Goal: Task Accomplishment & Management: Use online tool/utility

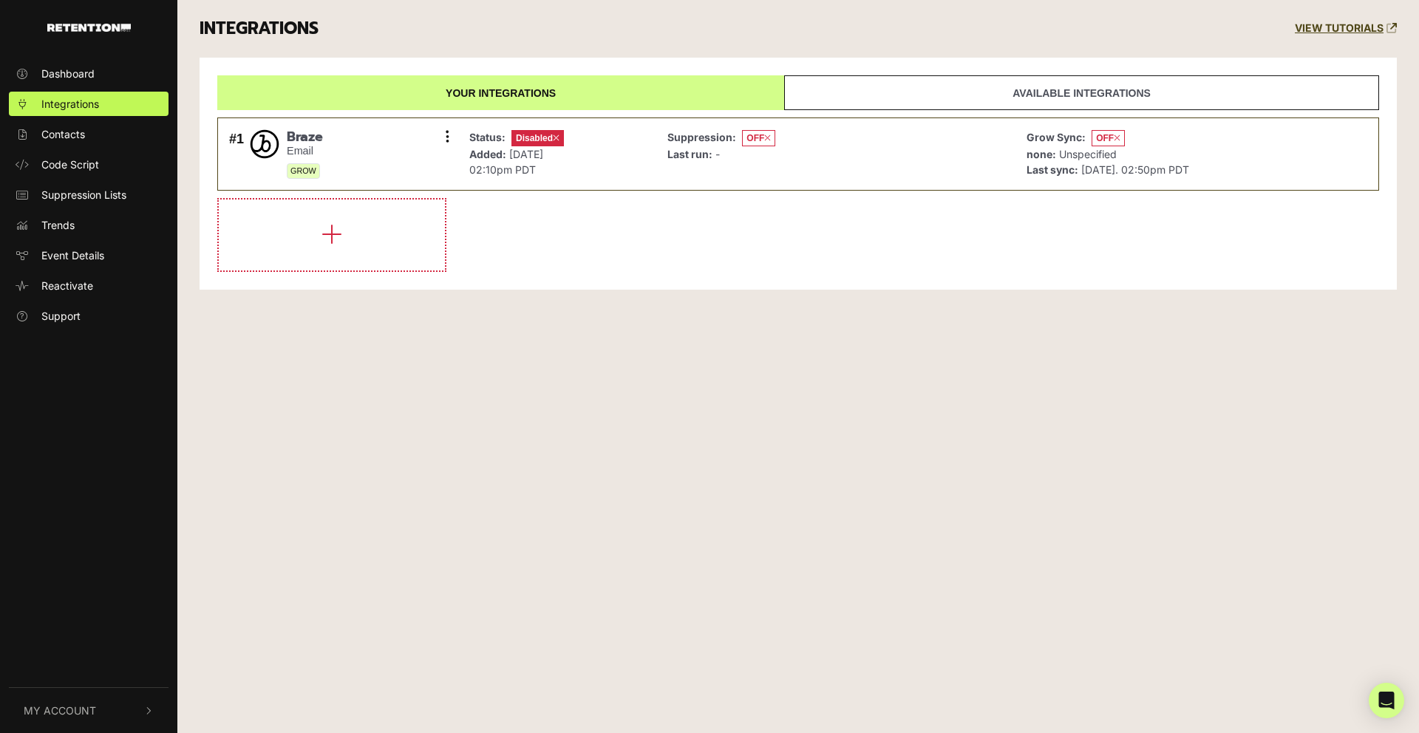
click at [635, 103] on link "Your integrations" at bounding box center [500, 92] width 567 height 35
click at [543, 139] on span "Disabled" at bounding box center [537, 138] width 52 height 16
click at [113, 154] on link "Code Script" at bounding box center [89, 164] width 160 height 24
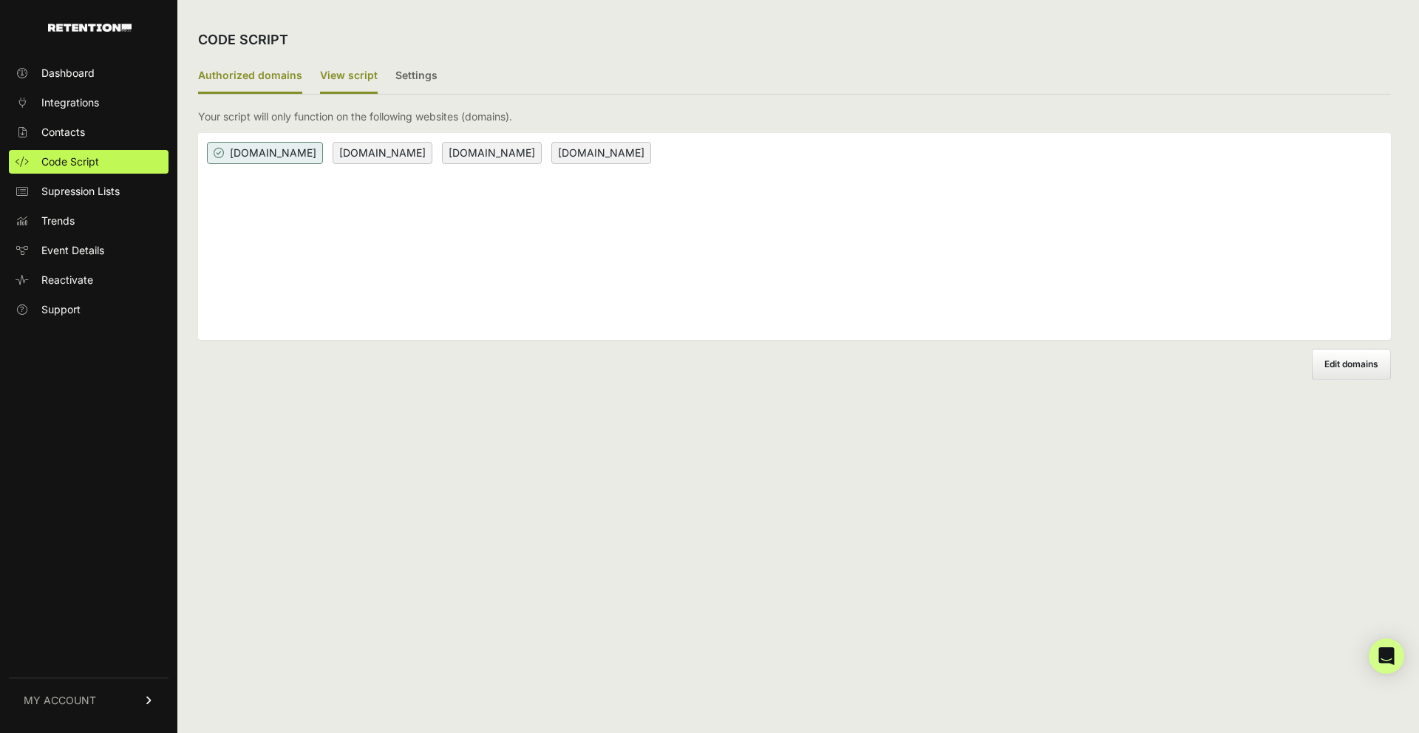
click at [341, 82] on label "View script" at bounding box center [349, 76] width 58 height 35
click at [0, 0] on input "View script" at bounding box center [0, 0] width 0 height 0
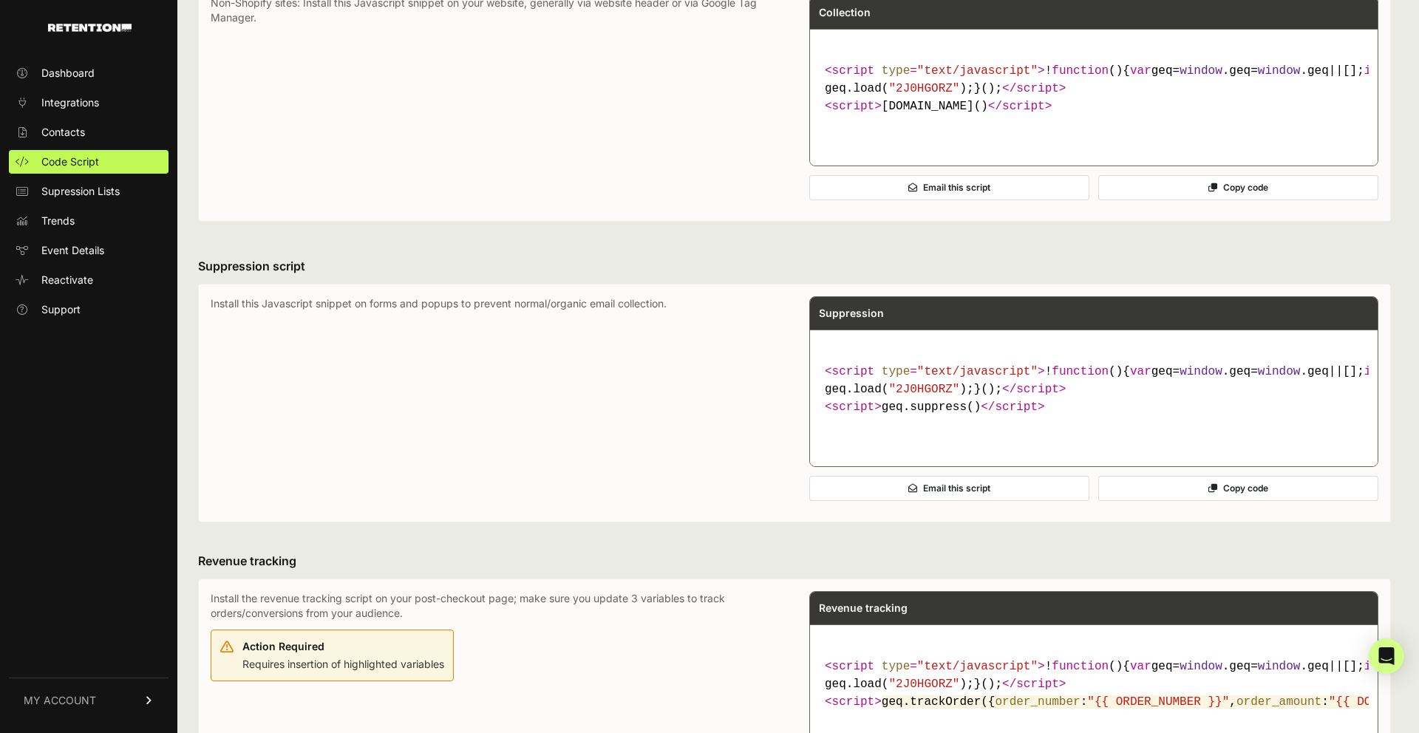
scroll to position [264, 0]
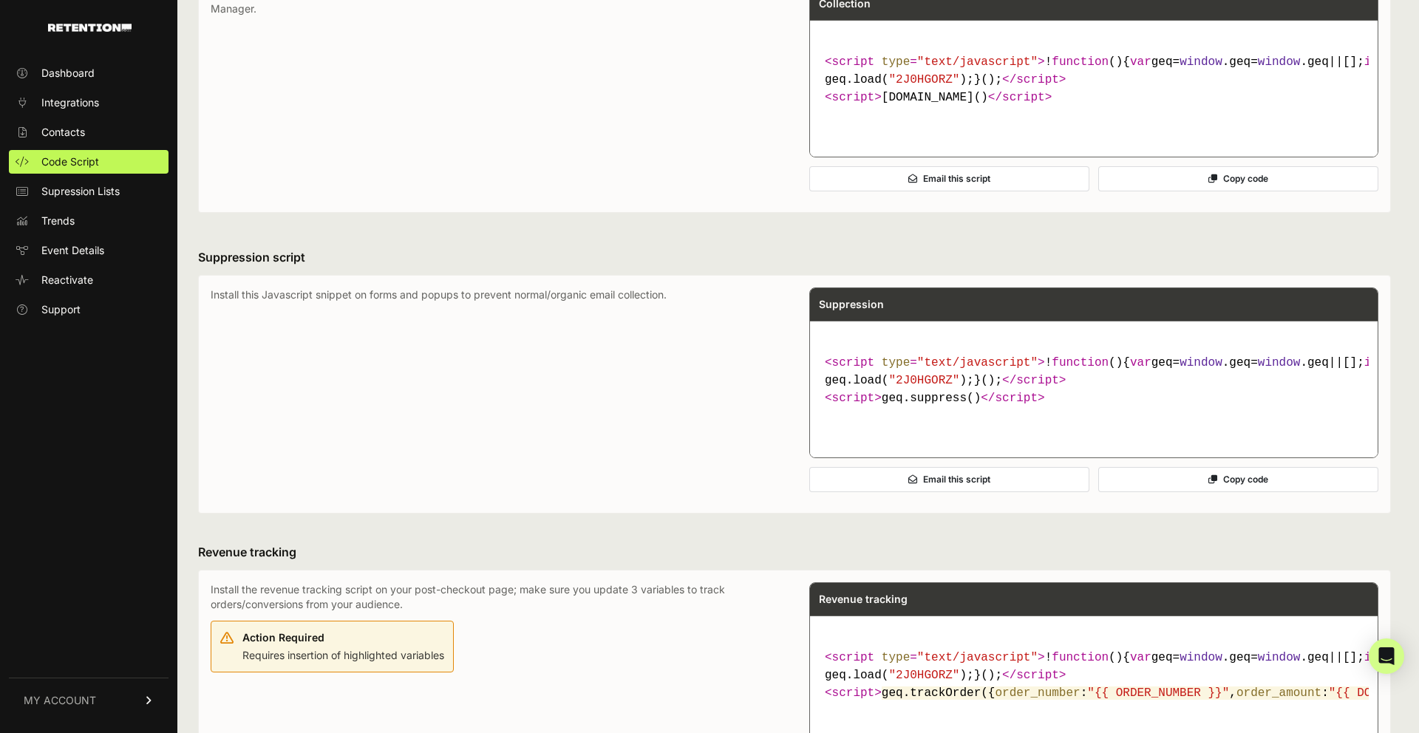
click at [890, 413] on code "< script type = "text/javascript" > ! function ( ) { var geq= window .geq= wind…" at bounding box center [1094, 380] width 550 height 65
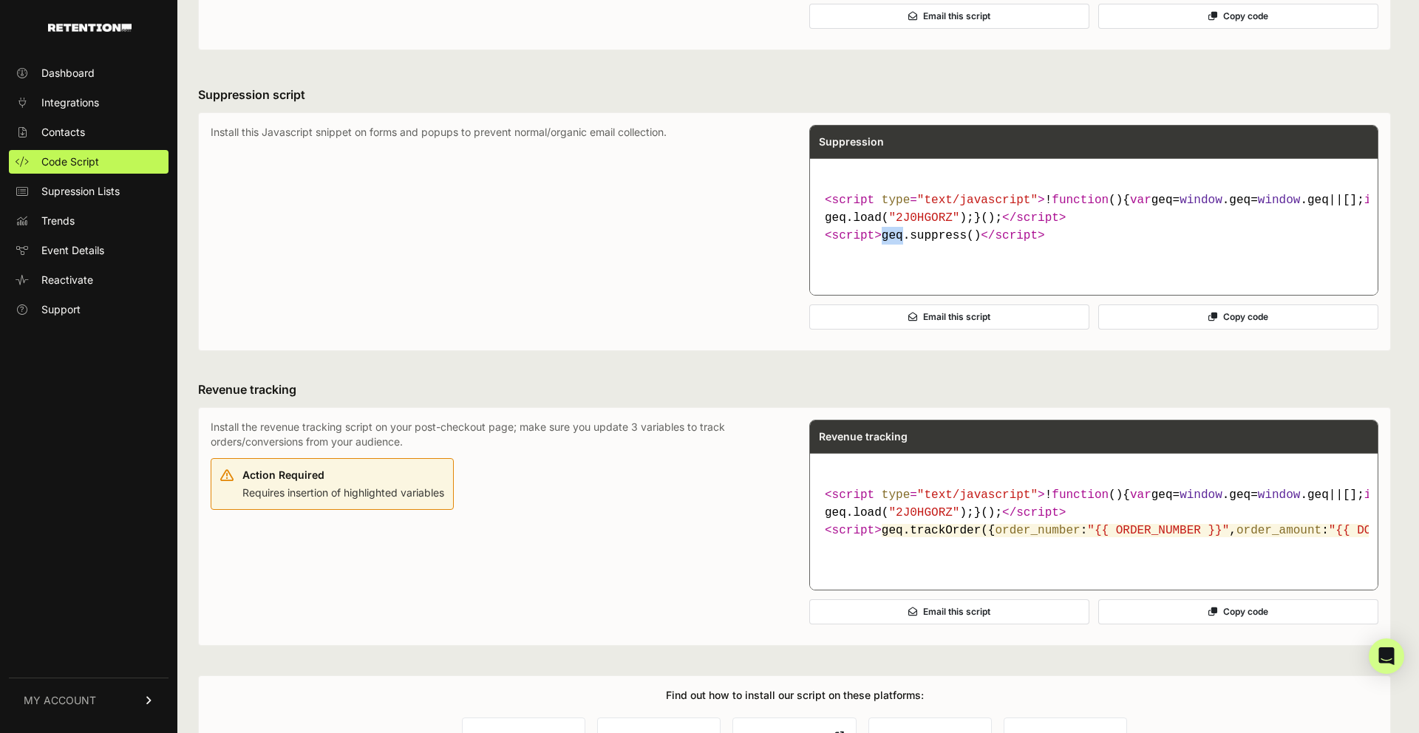
scroll to position [426, 0]
click at [882, 251] on code "< script type = "text/javascript" > ! function ( ) { var geq= window .geq= wind…" at bounding box center [1094, 218] width 550 height 65
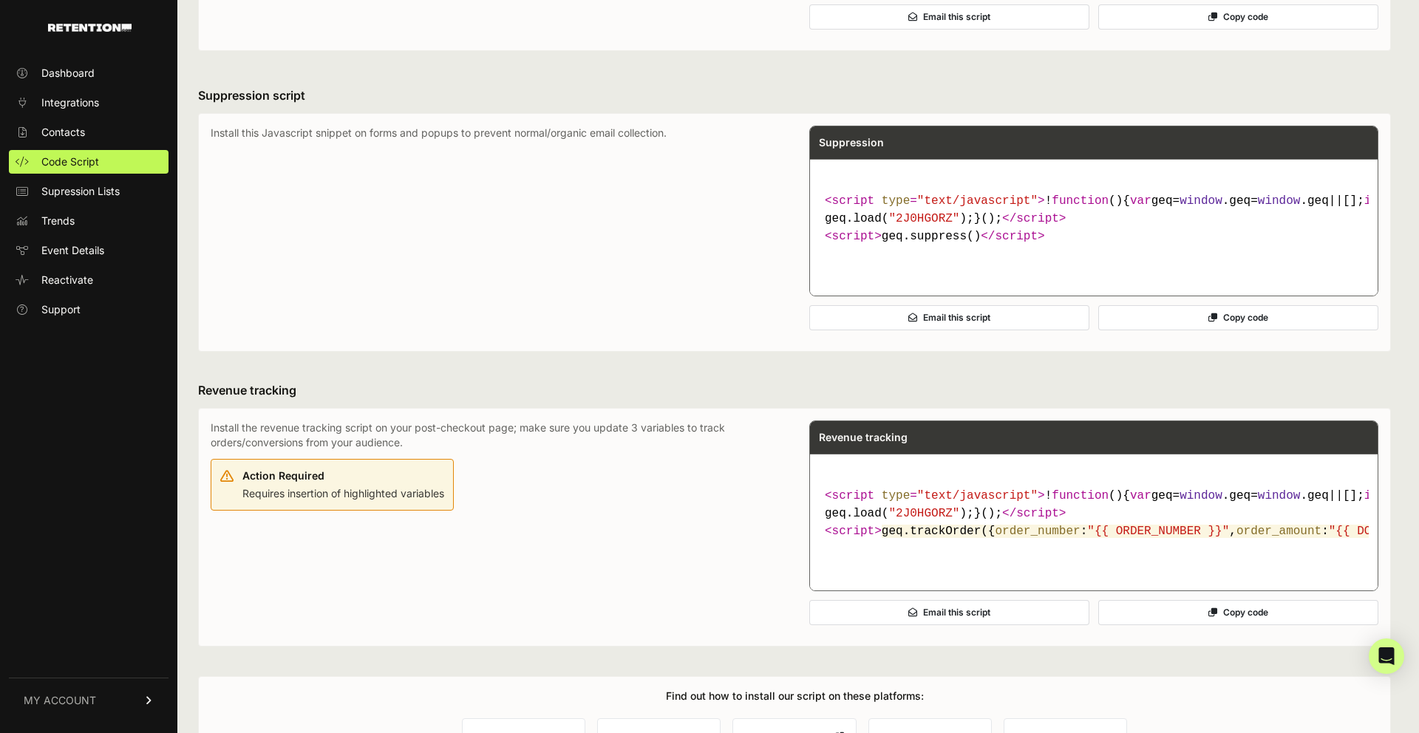
click at [1002, 225] on span "</ script >" at bounding box center [1034, 218] width 64 height 13
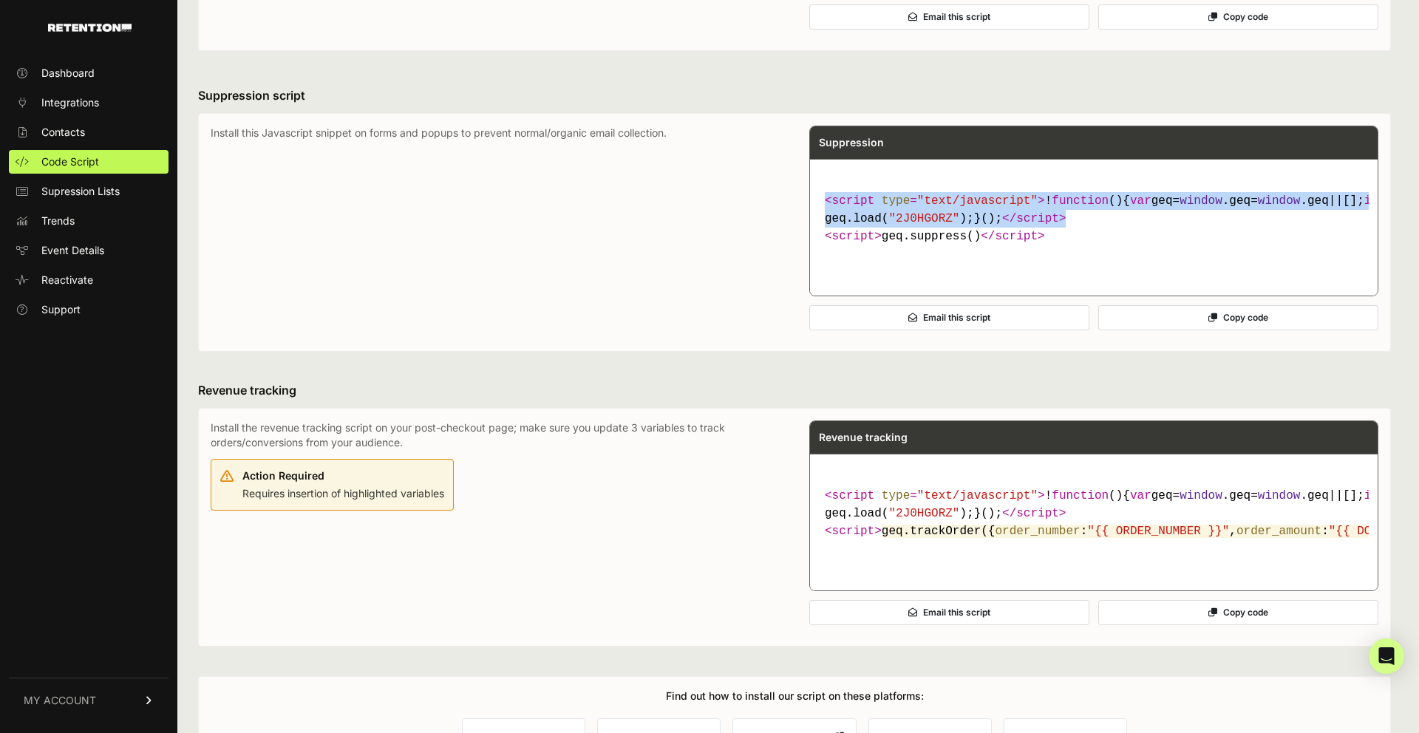
drag, startPoint x: 895, startPoint y: 288, endPoint x: 816, endPoint y: 233, distance: 95.5
click at [816, 233] on pre "< script type = "text/javascript" > ! function ( ) { var geq= window .geq= wind…" at bounding box center [1093, 227] width 567 height 137
copy code "< script type = "text/javascript" > ! function ( ) { var geq= window .geq= wind…"
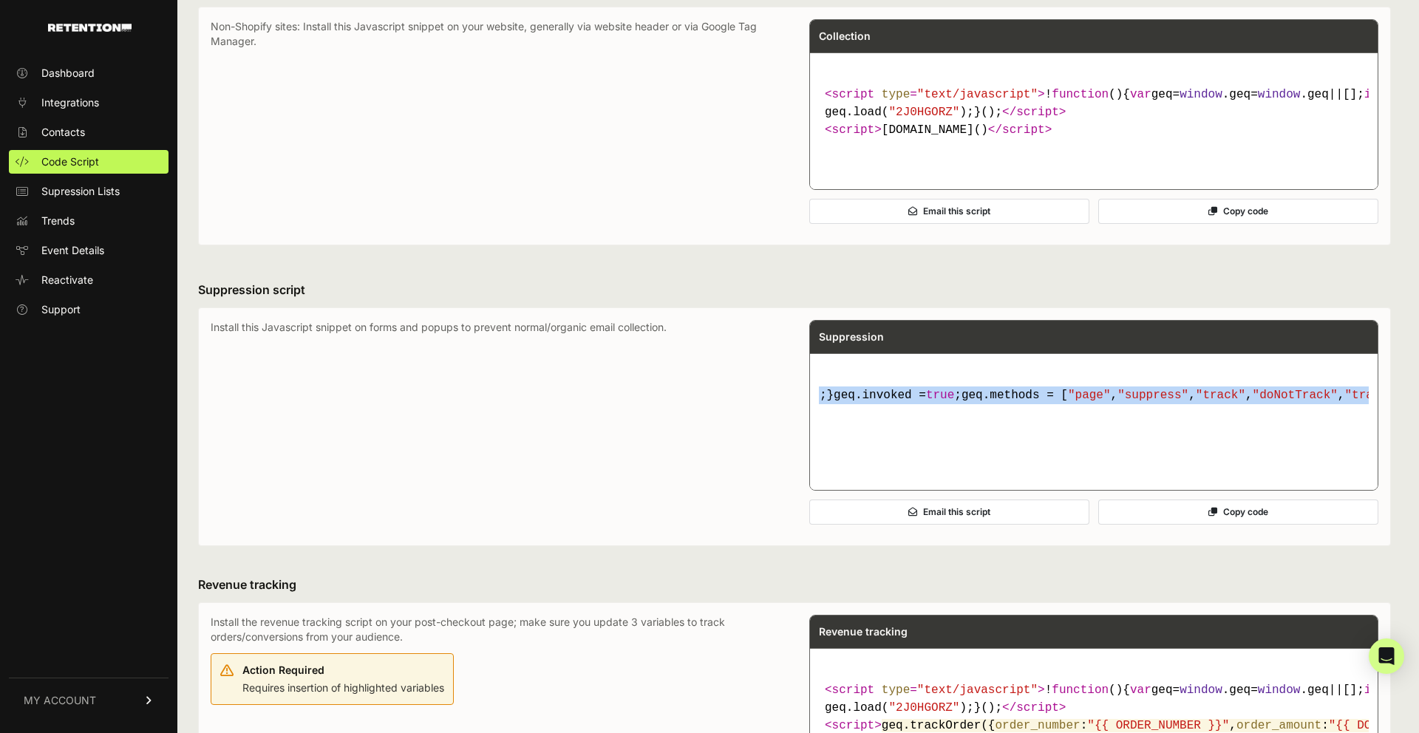
scroll to position [0, 1458]
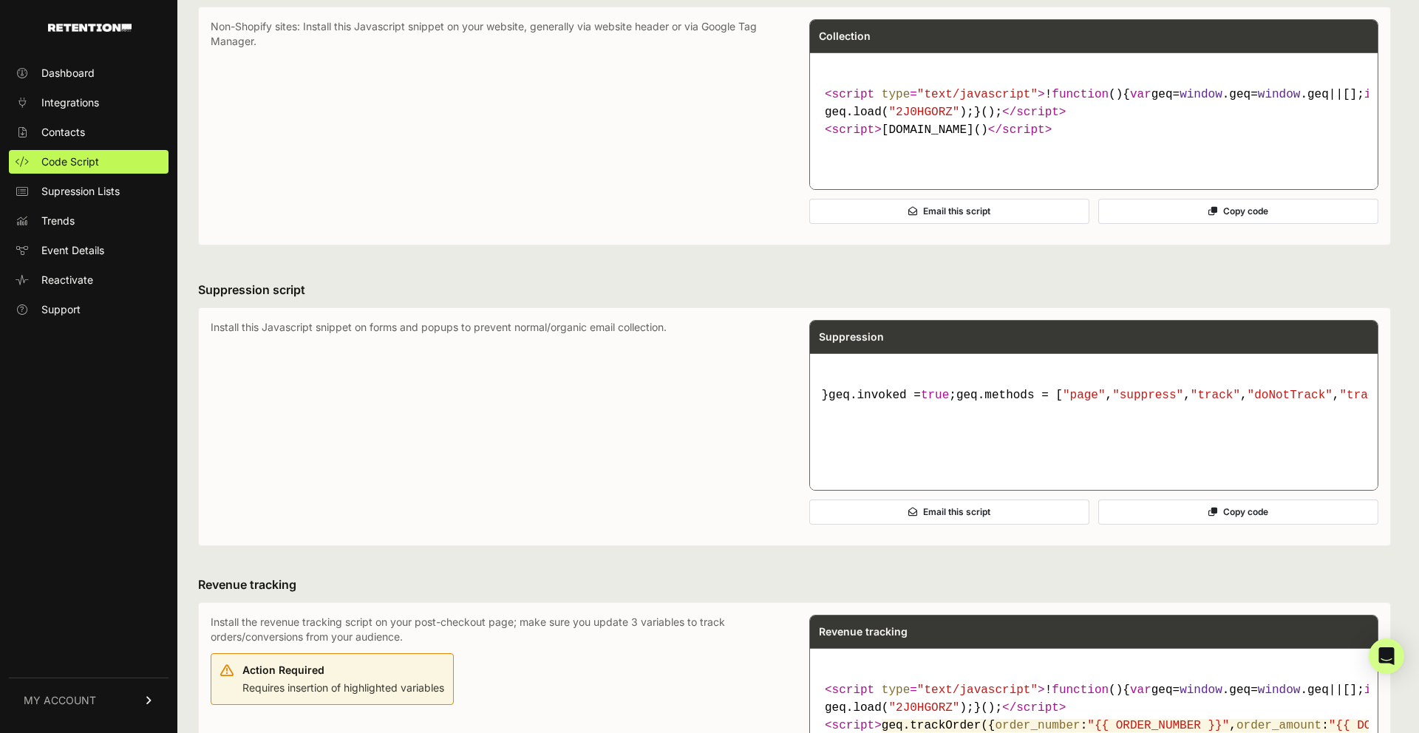
click at [1017, 137] on code "< script type = "text/javascript" > ! function ( ) { var geq= window .geq= wind…" at bounding box center [1094, 112] width 550 height 65
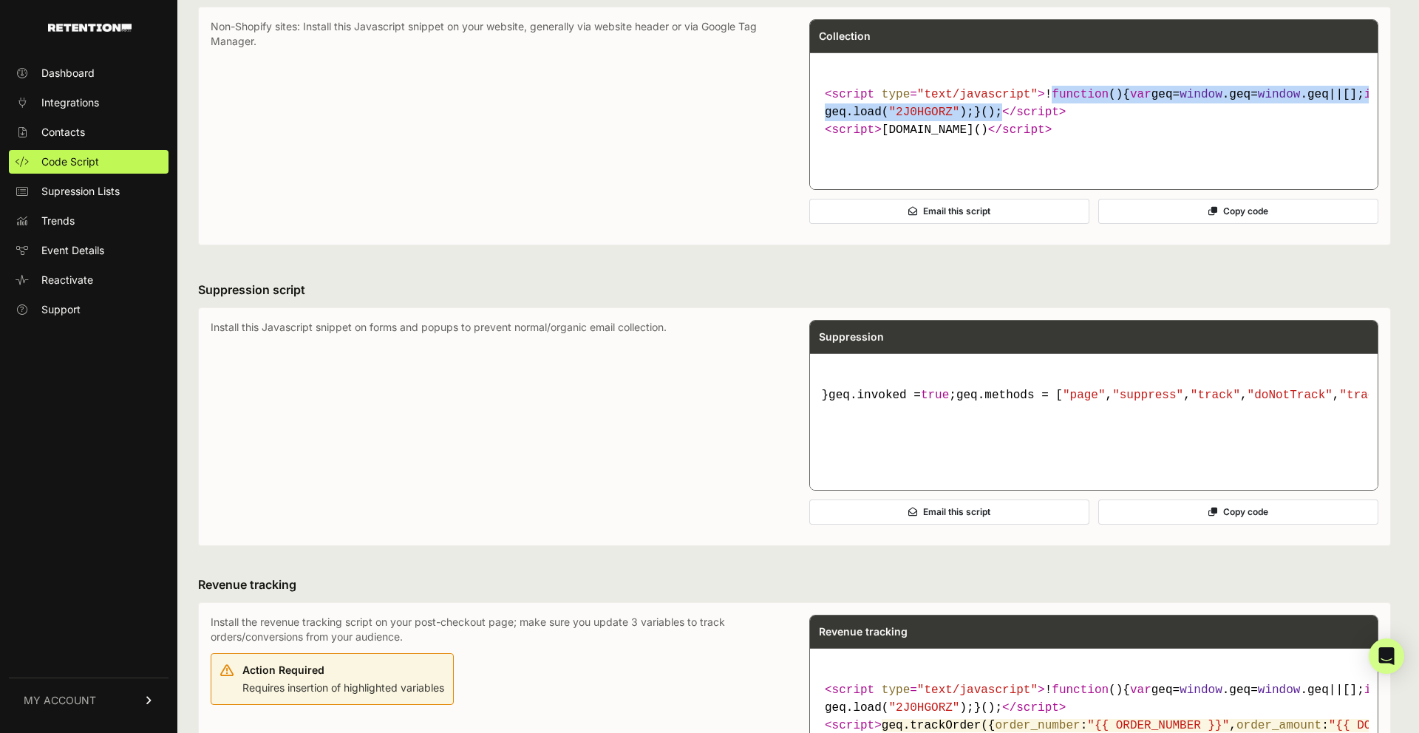
drag, startPoint x: 1011, startPoint y: 133, endPoint x: 827, endPoint y: 117, distance: 184.6
click at [827, 117] on code "< script type = "text/javascript" > ! function ( ) { var geq= window .geq= wind…" at bounding box center [1094, 112] width 550 height 65
drag, startPoint x: 895, startPoint y: 148, endPoint x: 821, endPoint y: 95, distance: 91.0
click at [821, 95] on code "< script type = "text/javascript" > ! function ( ) { var geq= window .geq= wind…" at bounding box center [1094, 112] width 550 height 65
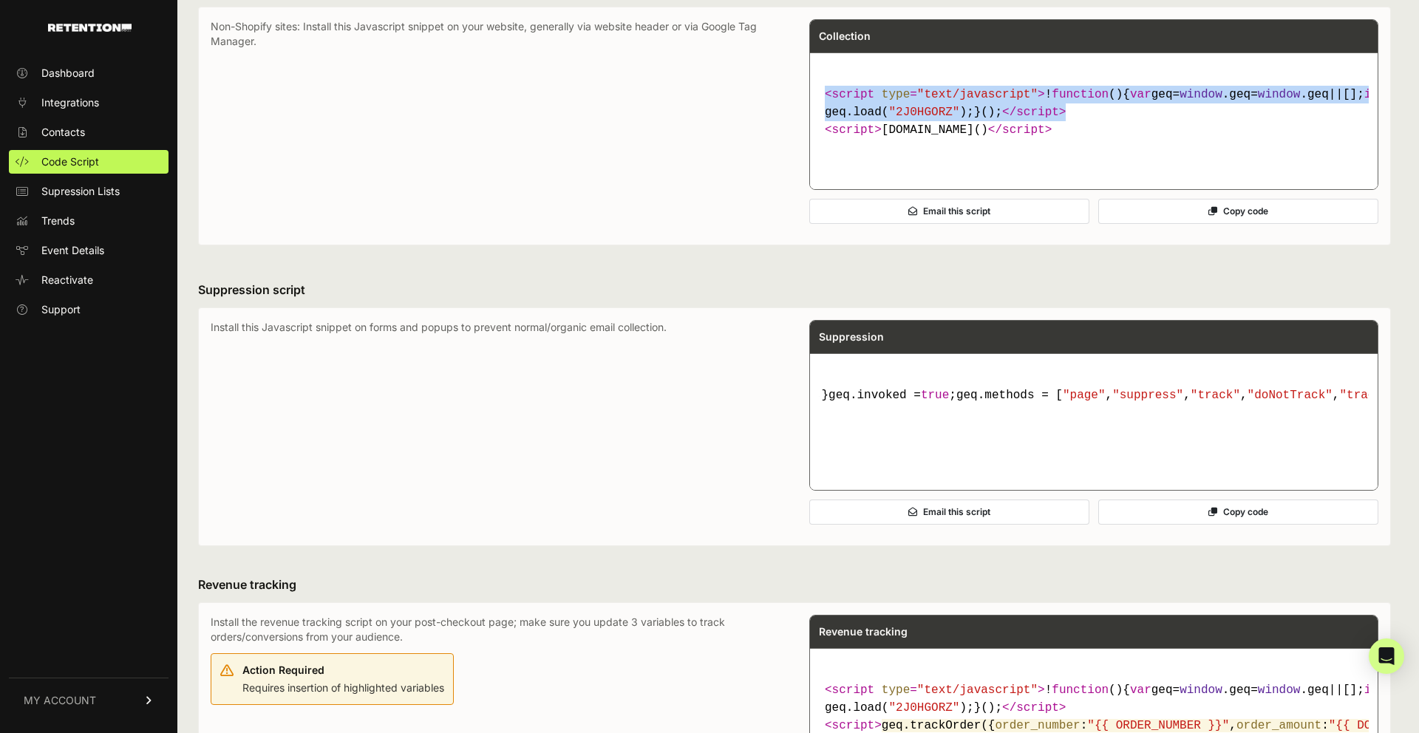
copy code "< script type = "text/javascript" > ! function ( ) { var geq= window .geq= wind…"
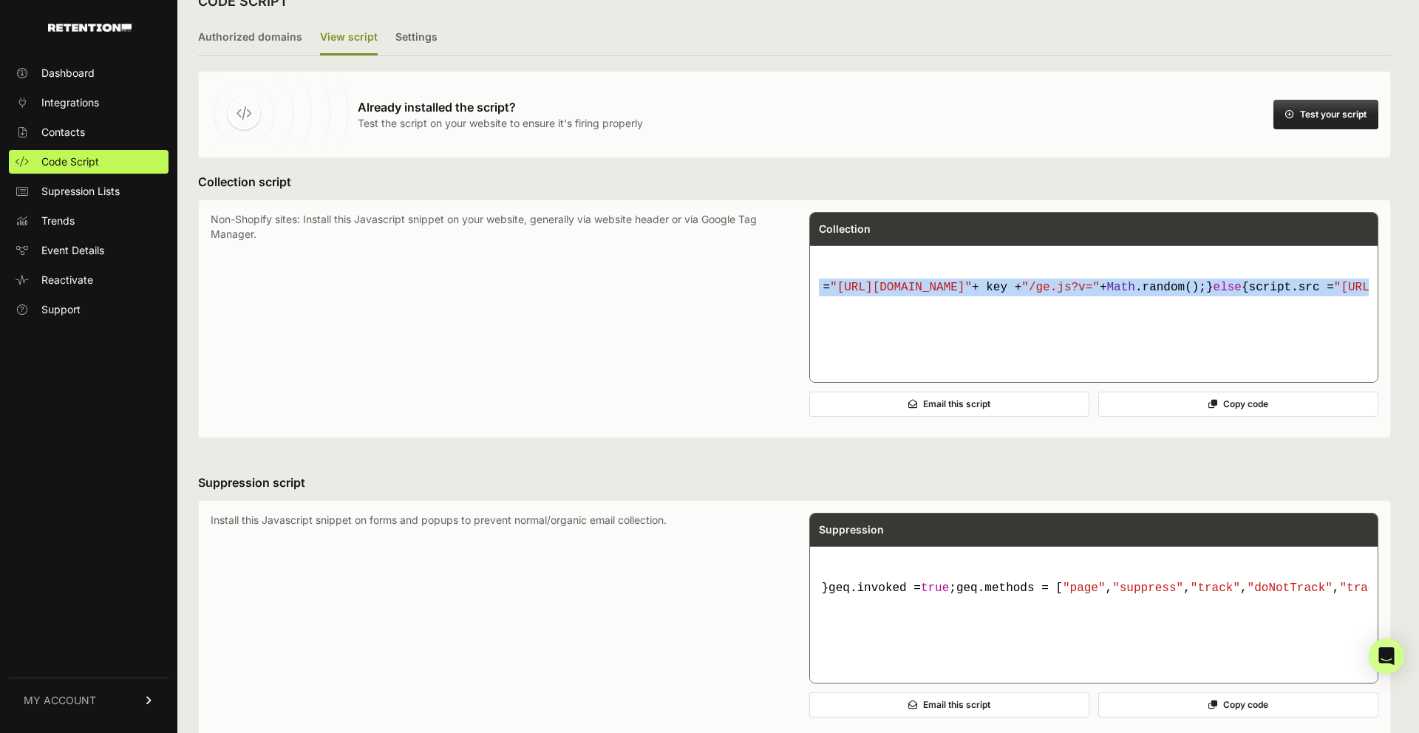
scroll to position [0, 5250]
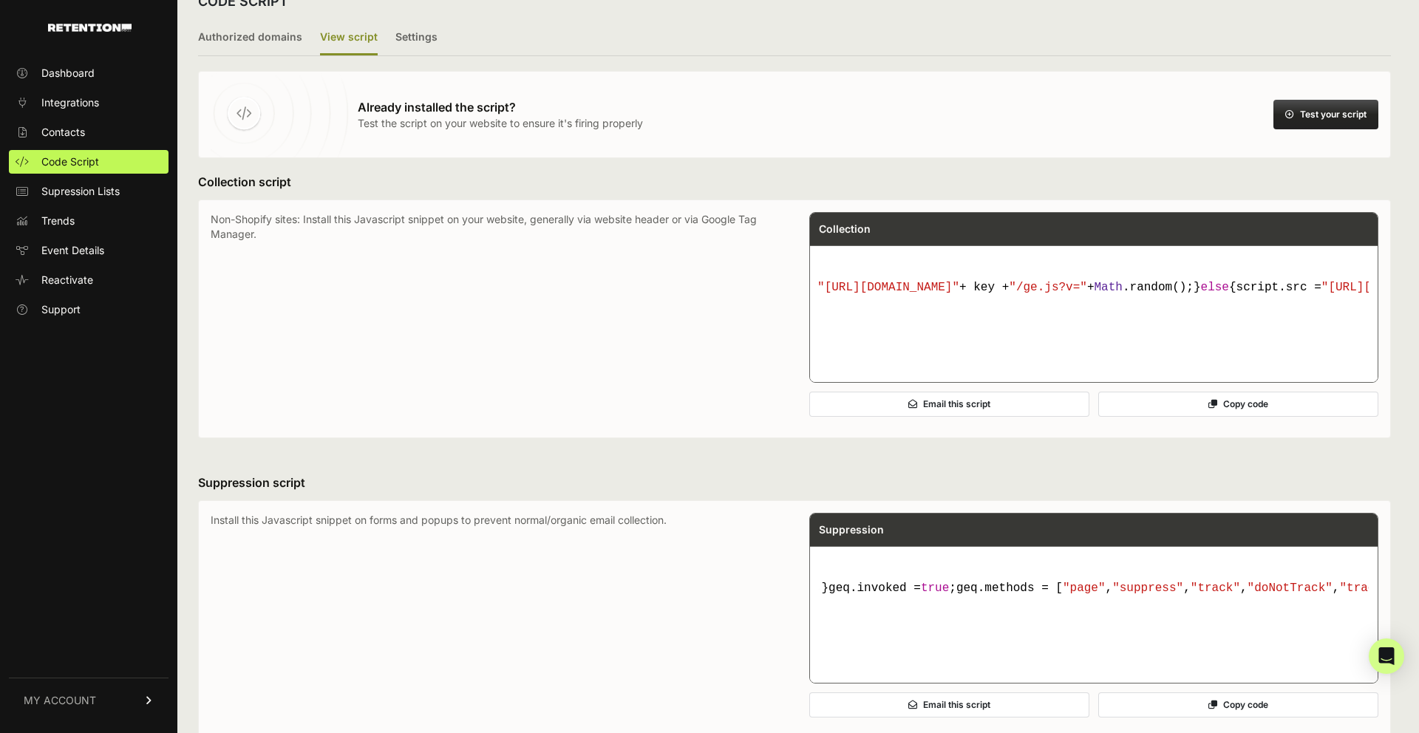
click at [988, 382] on pre "< script type = "text/javascript" > ! function ( ) { var geq= window .geq= wind…" at bounding box center [1093, 313] width 567 height 137
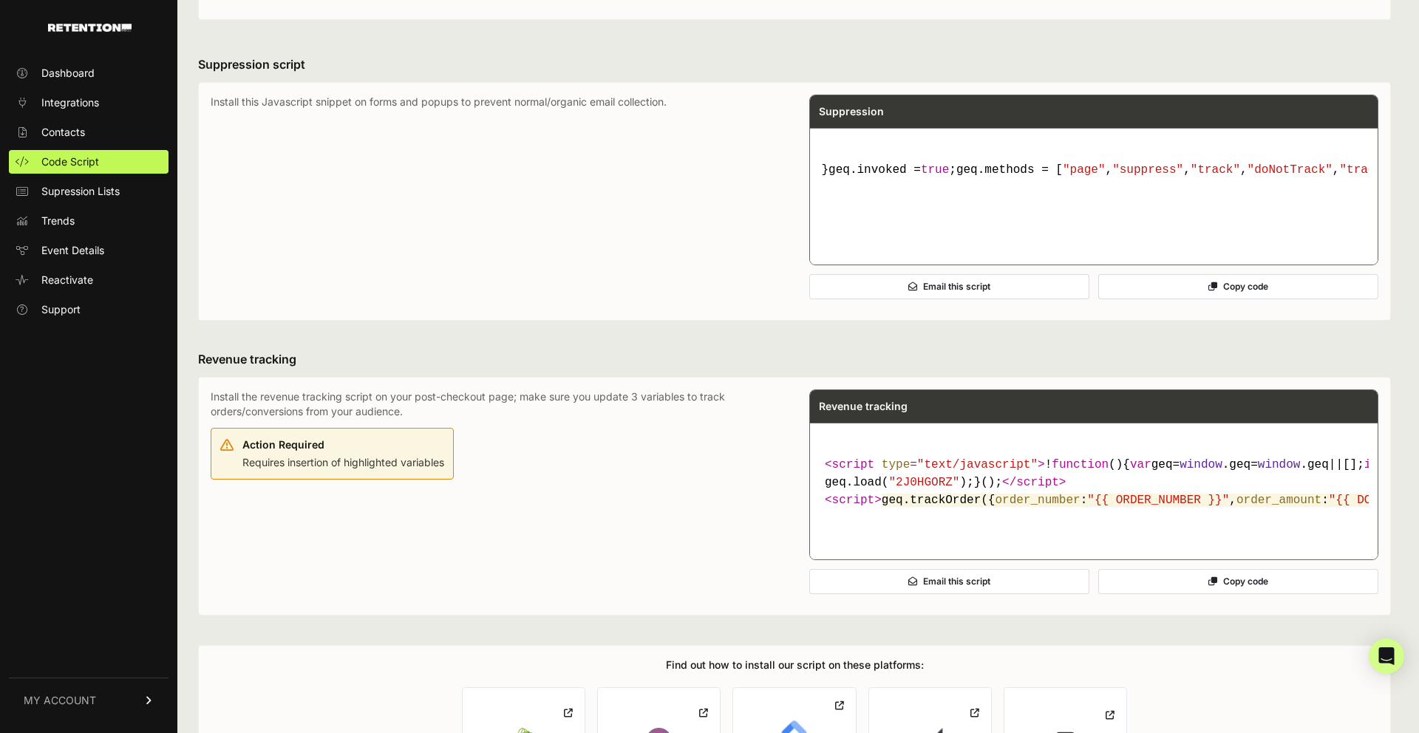
scroll to position [488, 0]
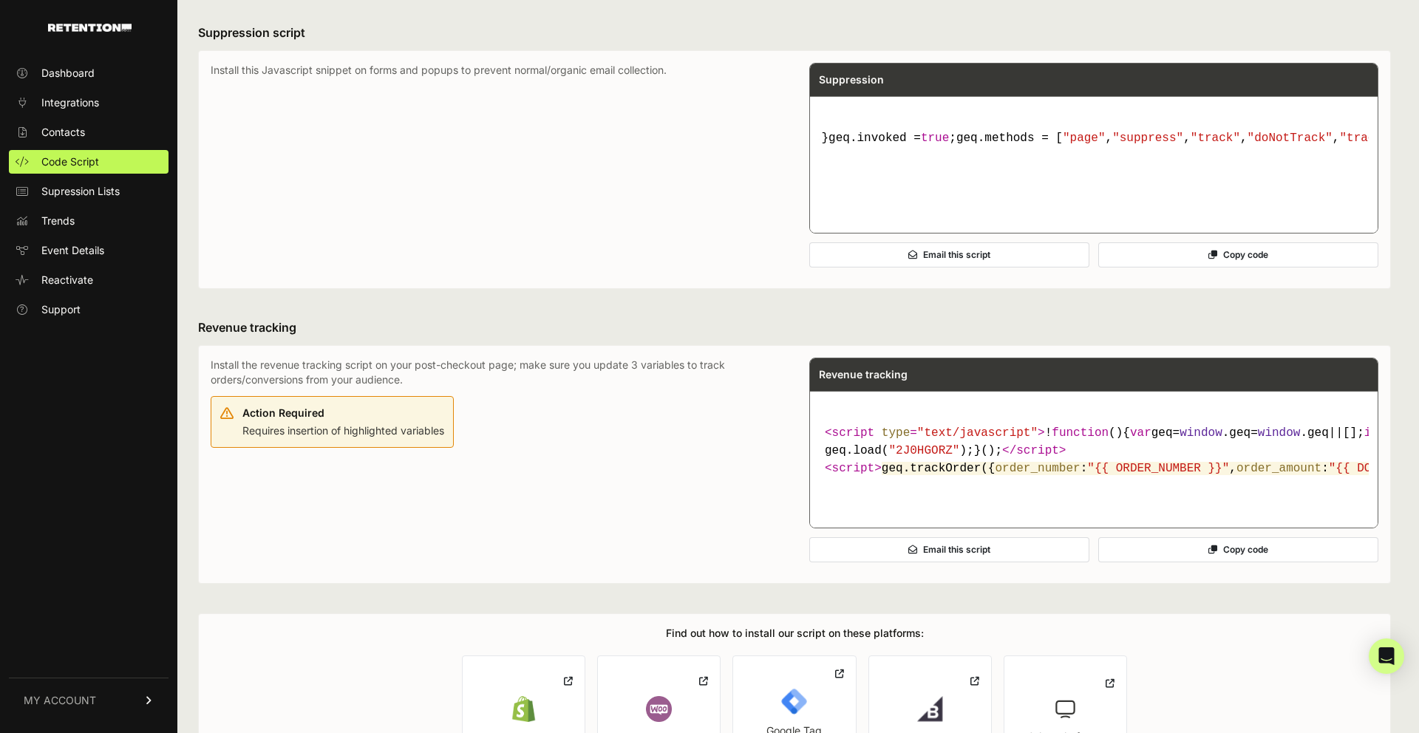
click at [570, 236] on p "Install this Javascript snippet on forms and popups to prevent normal/organic e…" at bounding box center [495, 170] width 569 height 214
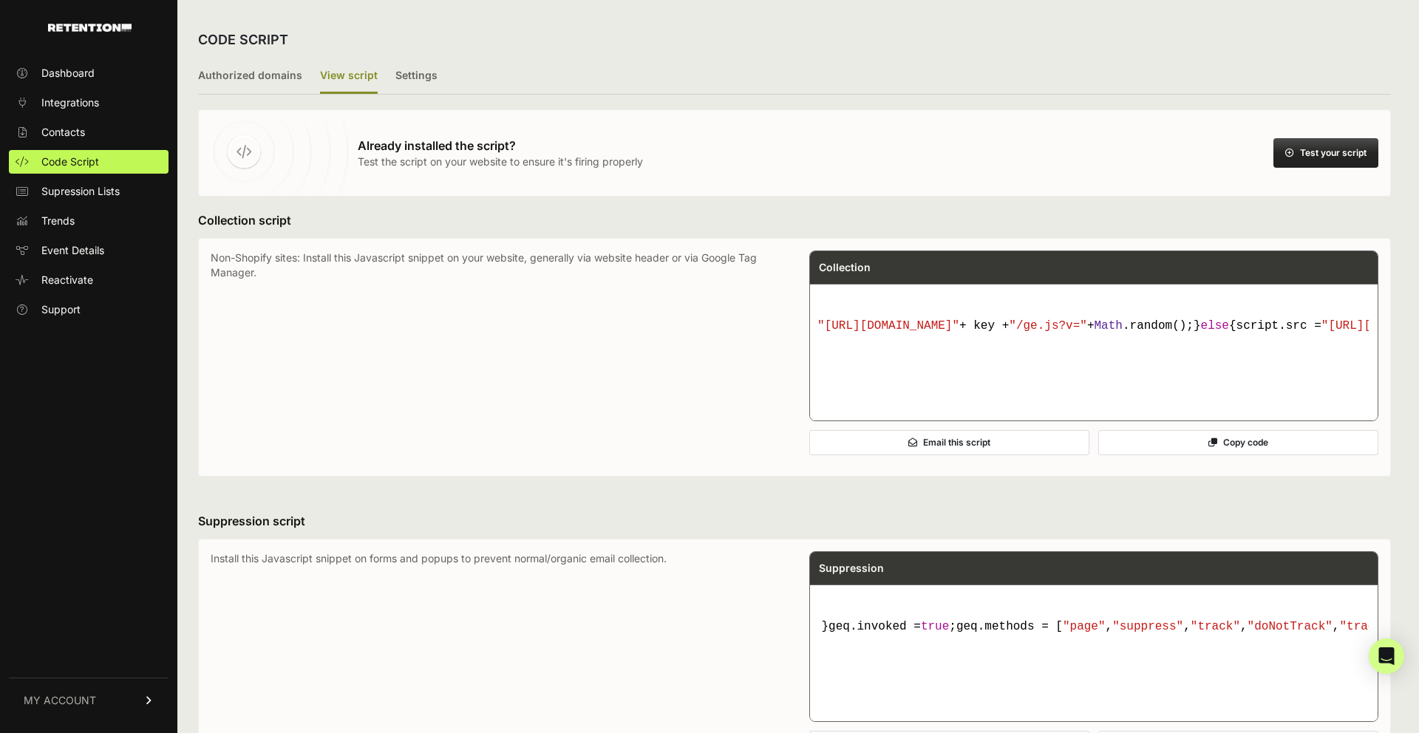
click at [570, 236] on div "Already installed the script? Test the script on your website to ensure it's fi…" at bounding box center [794, 702] width 1193 height 1187
